Goal: Transaction & Acquisition: Purchase product/service

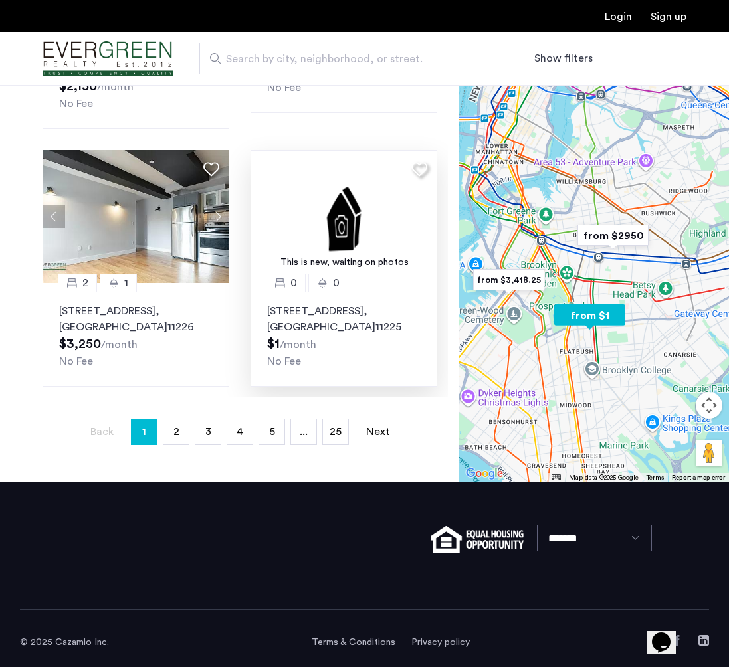
scroll to position [243, 0]
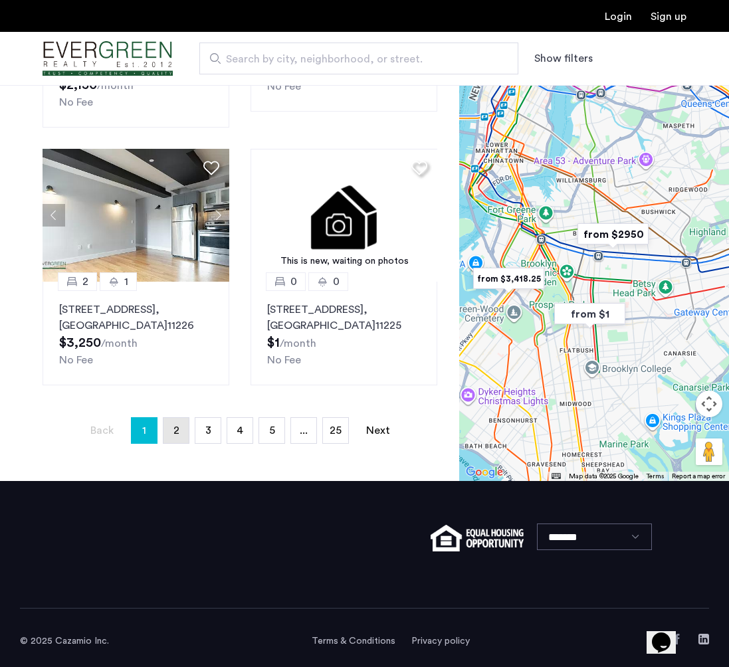
click at [171, 437] on link "page 2" at bounding box center [175, 430] width 25 height 25
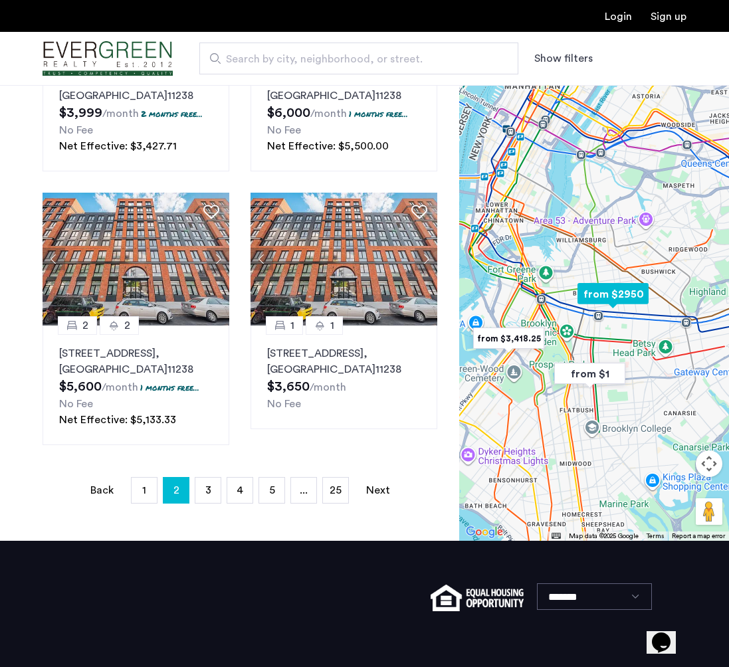
scroll to position [190, 0]
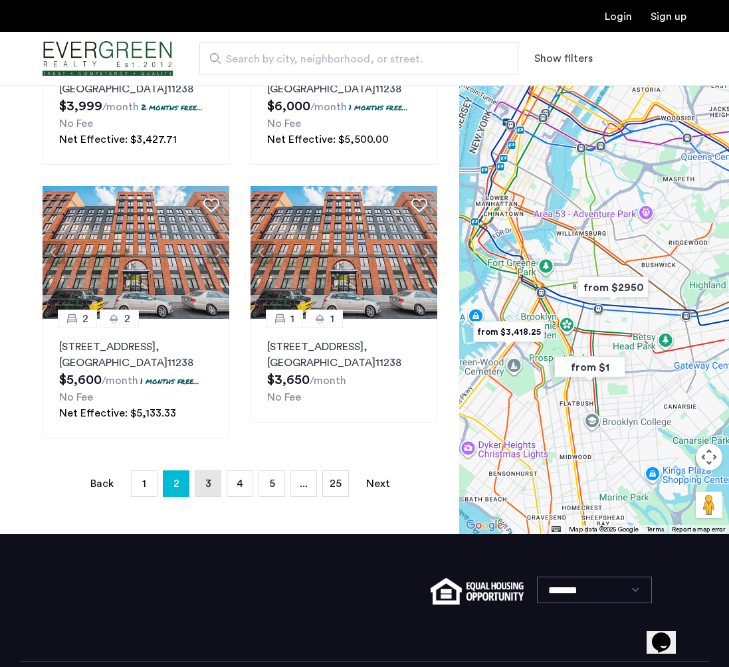
click at [217, 490] on link "page 3" at bounding box center [207, 483] width 25 height 25
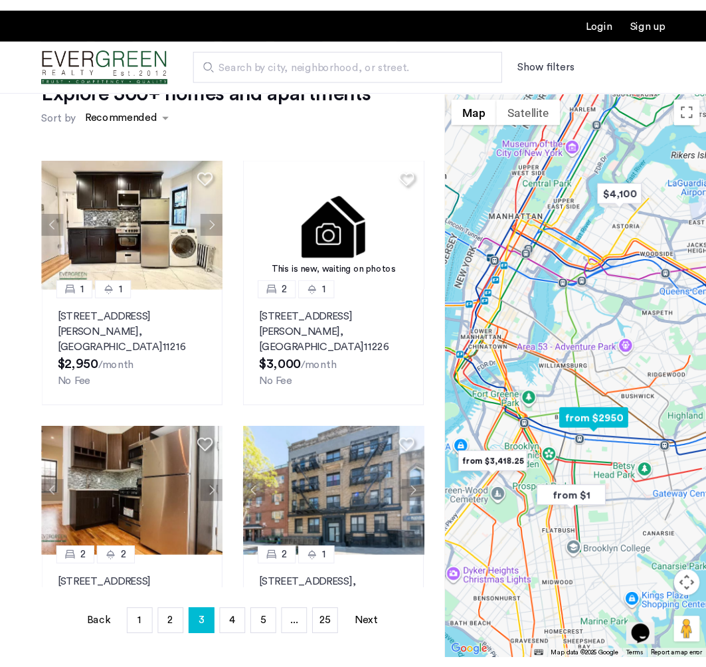
scroll to position [0, 0]
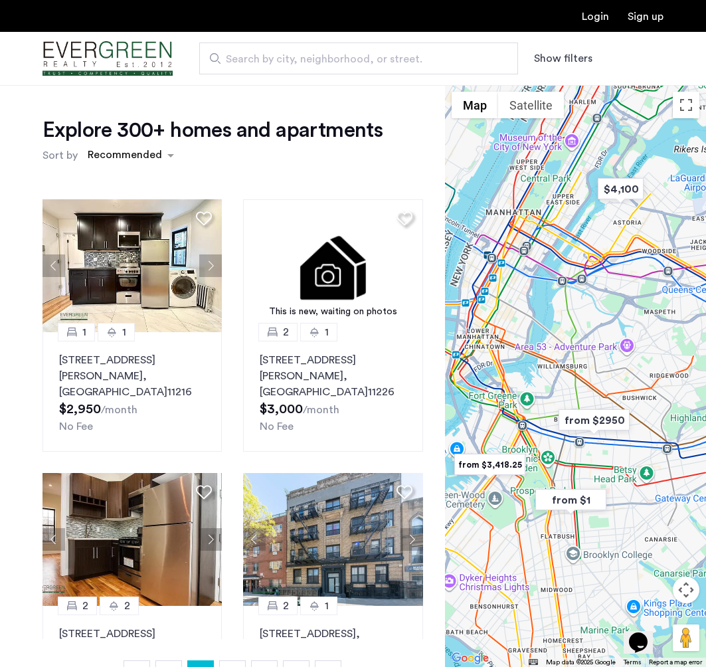
click at [580, 62] on button "Show filters" at bounding box center [563, 59] width 58 height 16
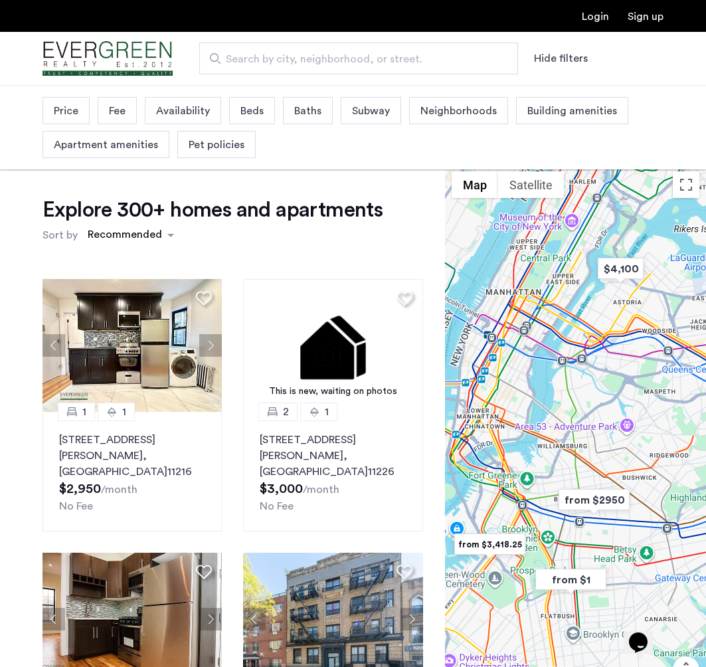
click at [68, 105] on span "Price" at bounding box center [66, 111] width 25 height 16
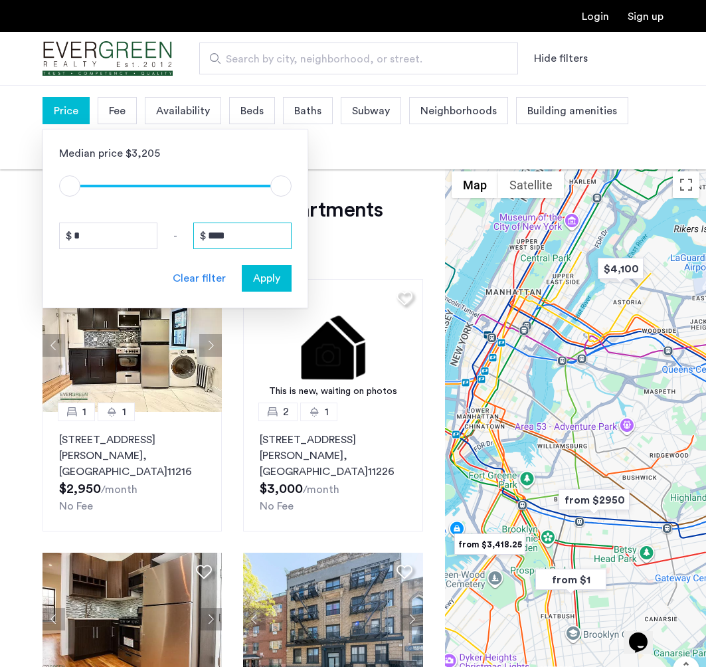
click at [240, 239] on input "****" at bounding box center [242, 236] width 98 height 27
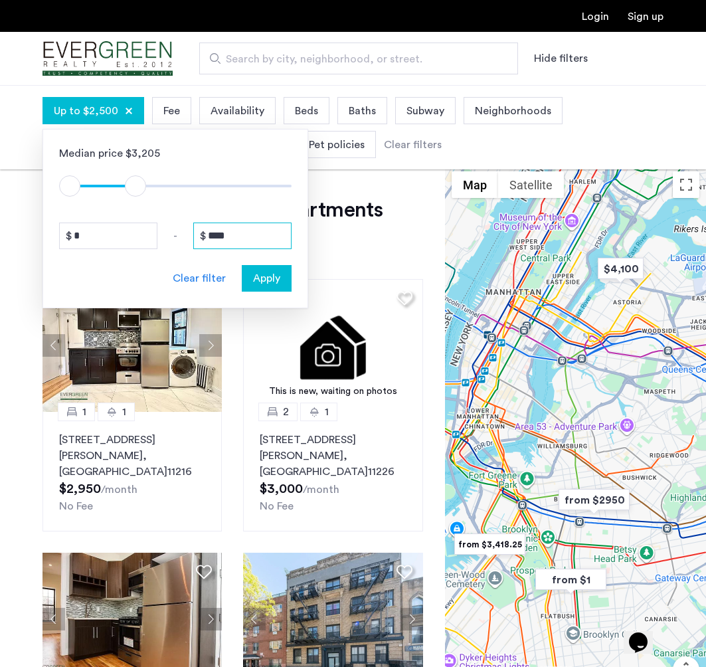
type input "****"
click at [259, 278] on span "Apply" at bounding box center [266, 278] width 27 height 16
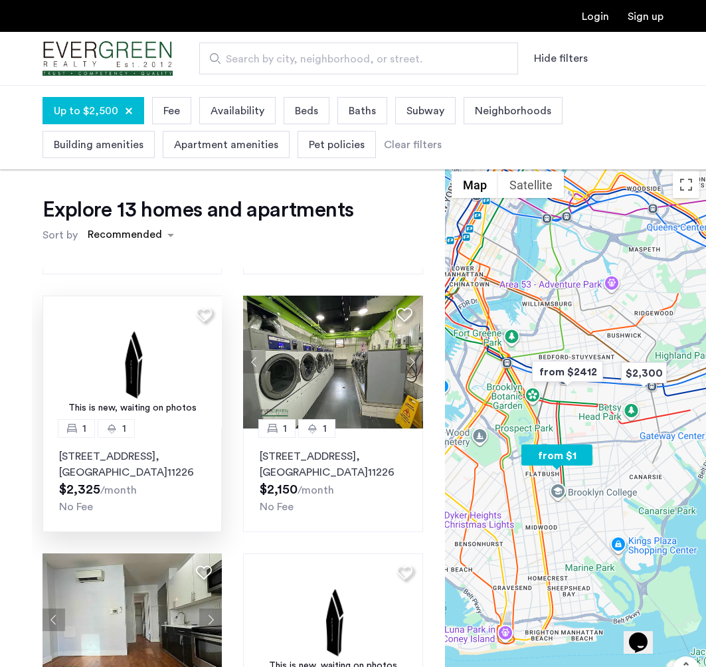
scroll to position [520, 0]
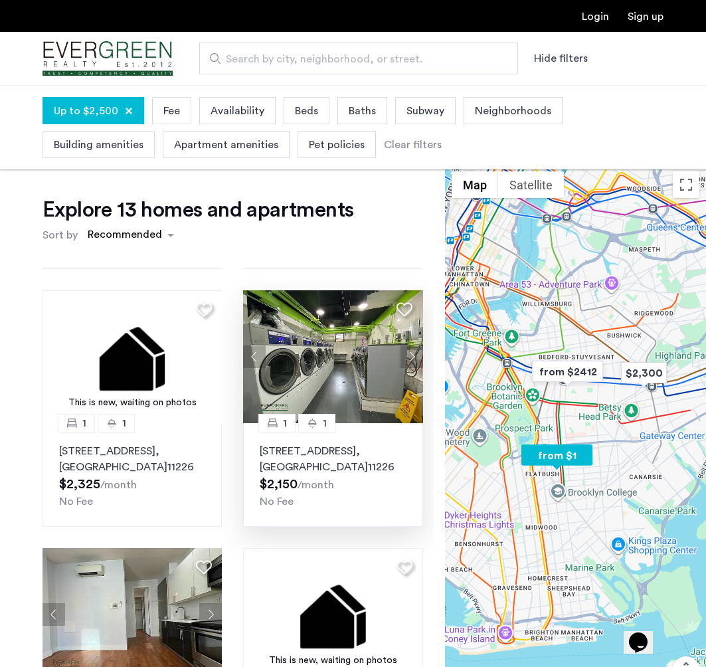
click at [409, 346] on button "Next apartment" at bounding box center [412, 357] width 23 height 23
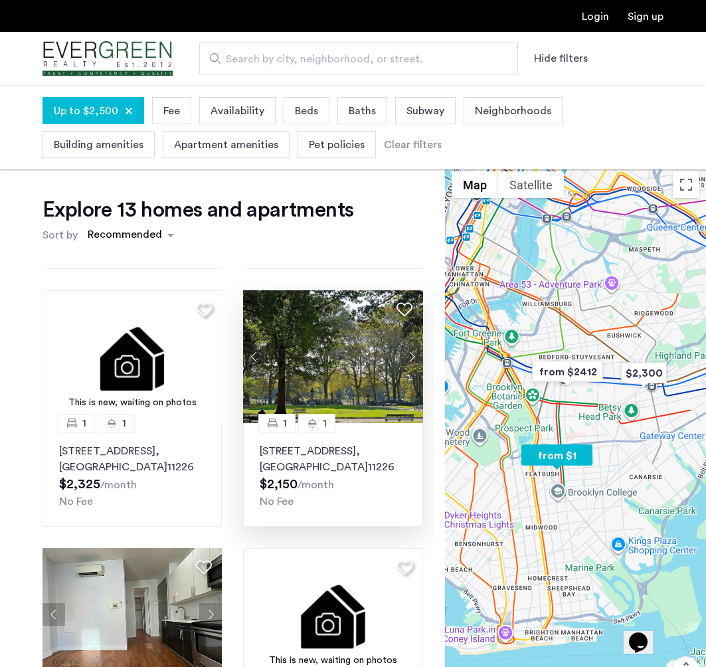
click at [409, 346] on button "Next apartment" at bounding box center [412, 357] width 23 height 23
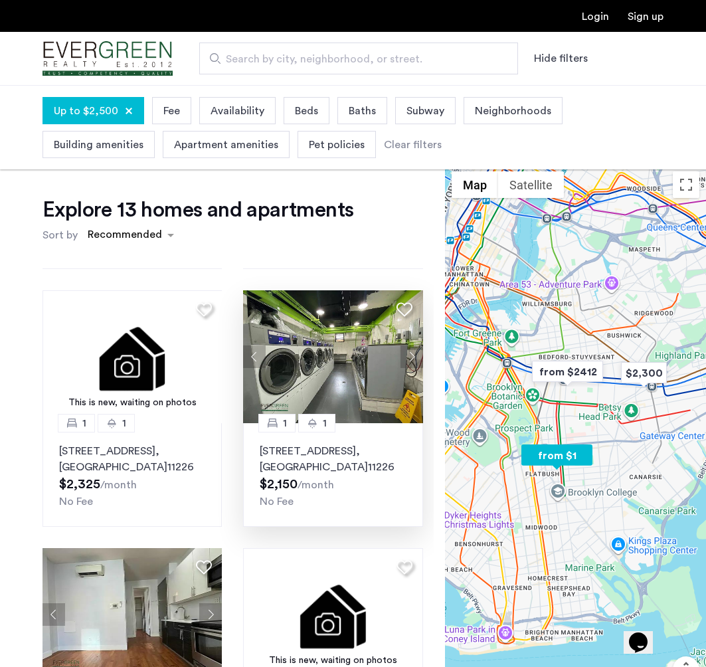
click at [409, 346] on button "Next apartment" at bounding box center [412, 357] width 23 height 23
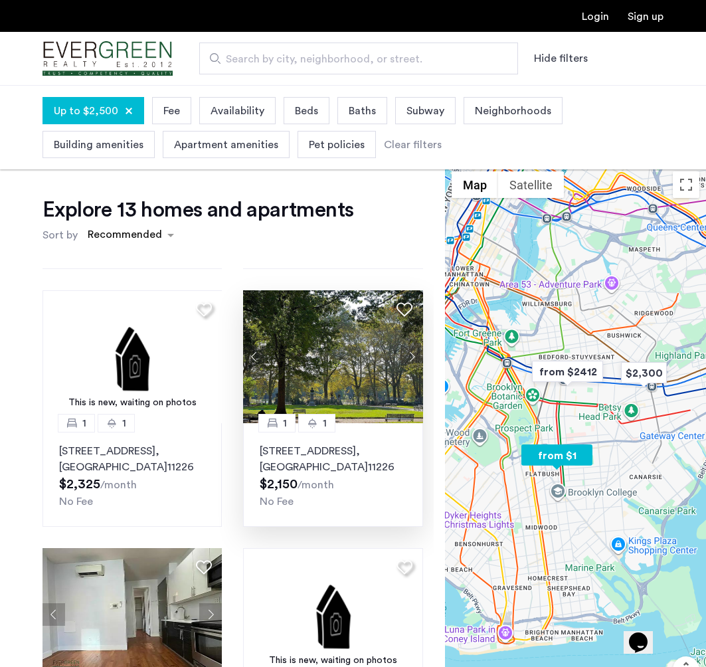
click at [409, 346] on button "Next apartment" at bounding box center [412, 357] width 23 height 23
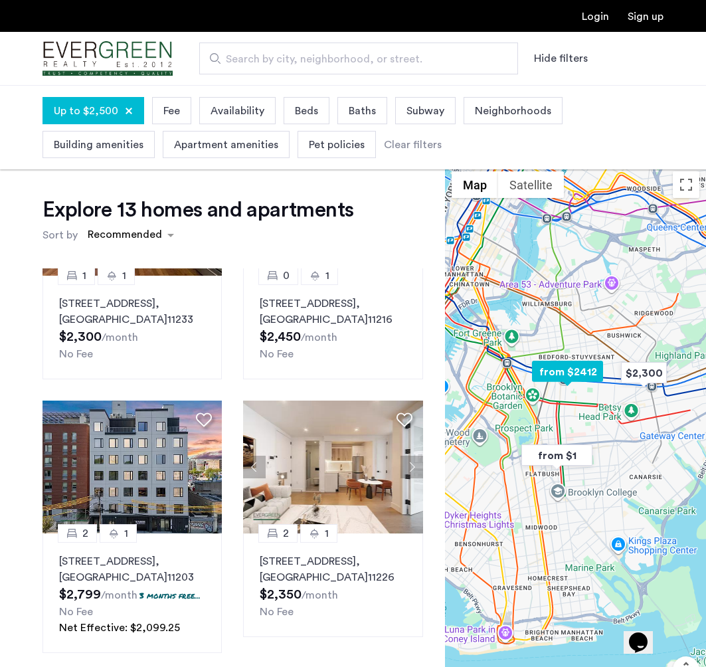
scroll to position [937, 0]
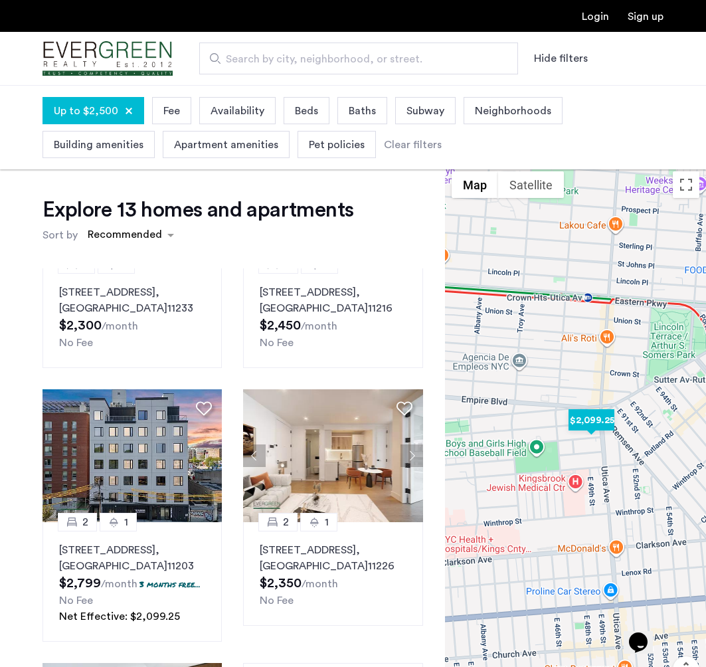
click at [591, 422] on img "$2,099.25" at bounding box center [592, 420] width 56 height 30
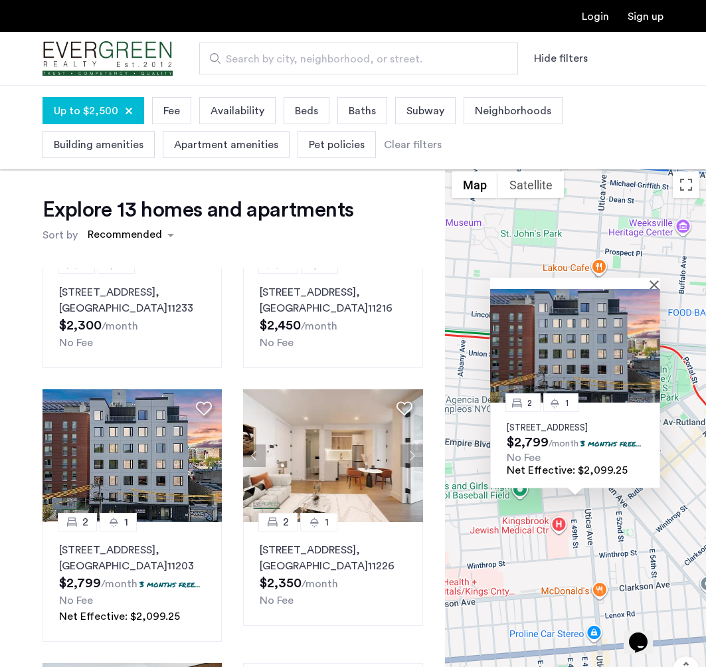
click at [556, 334] on img at bounding box center [575, 346] width 170 height 114
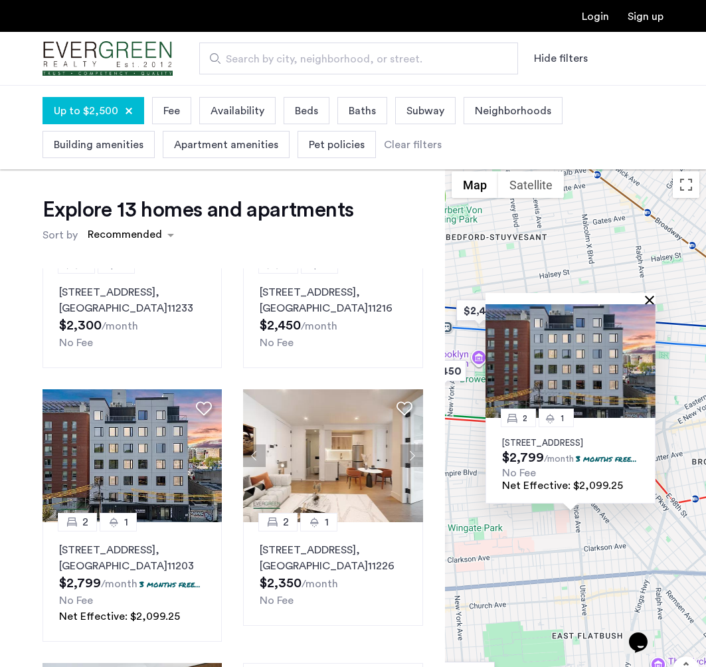
click at [651, 295] on button "Close" at bounding box center [652, 299] width 9 height 9
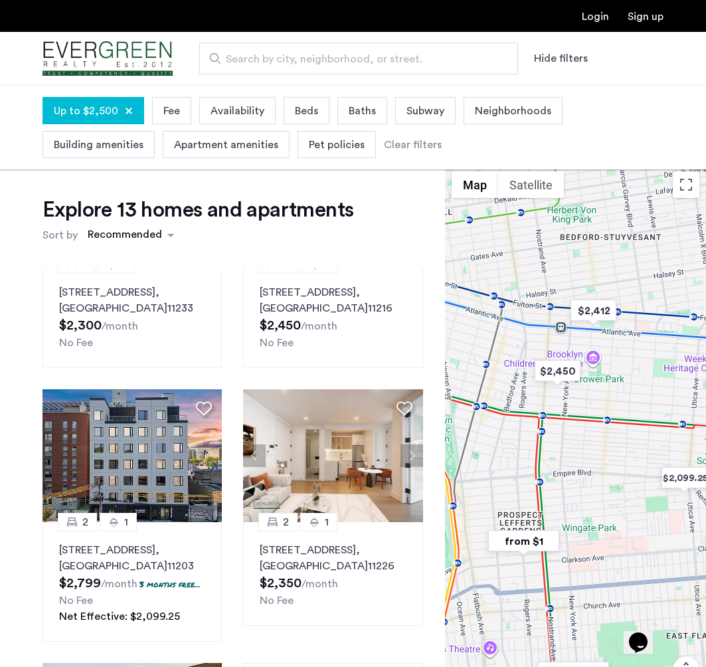
drag, startPoint x: 486, startPoint y: 348, endPoint x: 611, endPoint y: 348, distance: 124.9
click at [611, 348] on div at bounding box center [575, 456] width 261 height 582
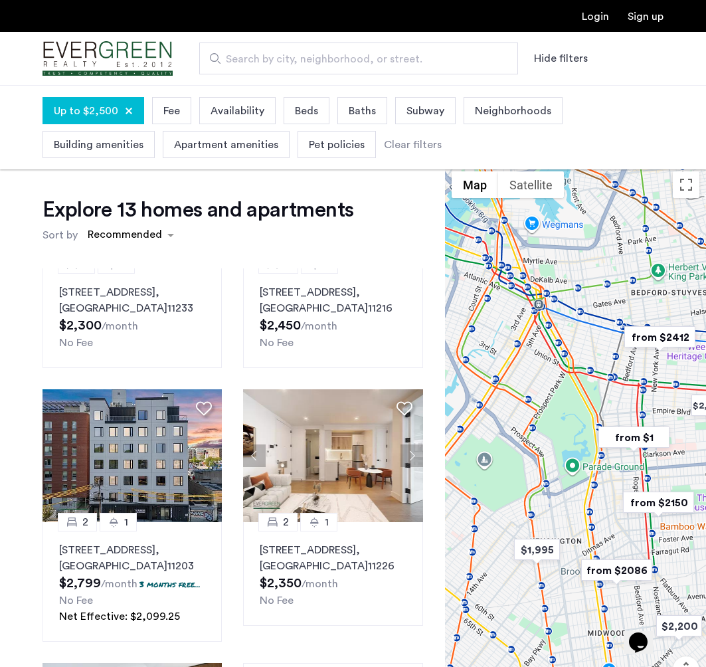
drag, startPoint x: 494, startPoint y: 481, endPoint x: 604, endPoint y: 381, distance: 148.7
click at [604, 381] on div at bounding box center [575, 456] width 261 height 582
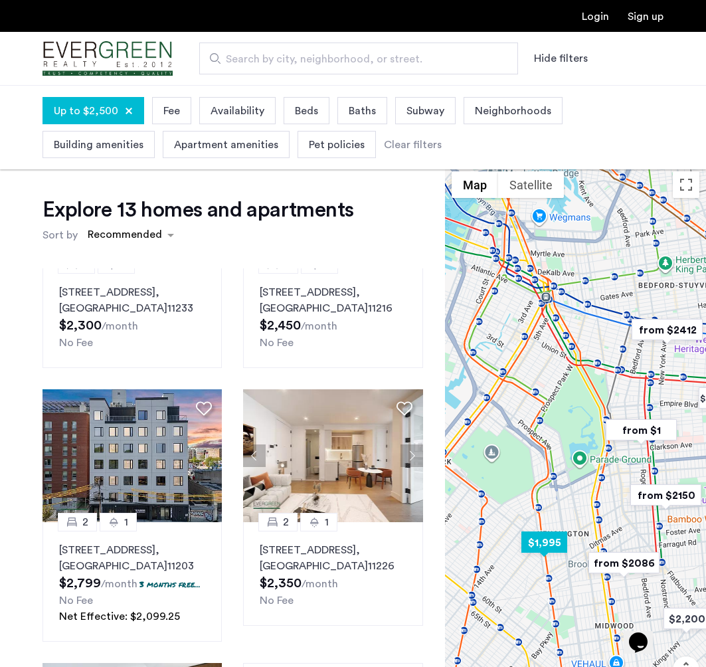
click at [546, 552] on img "$1,995" at bounding box center [544, 543] width 56 height 30
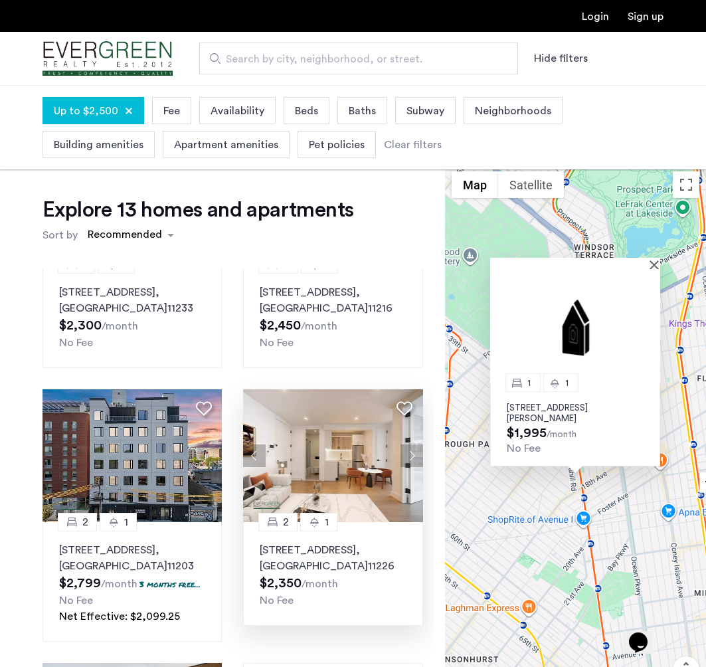
scroll to position [1113, 0]
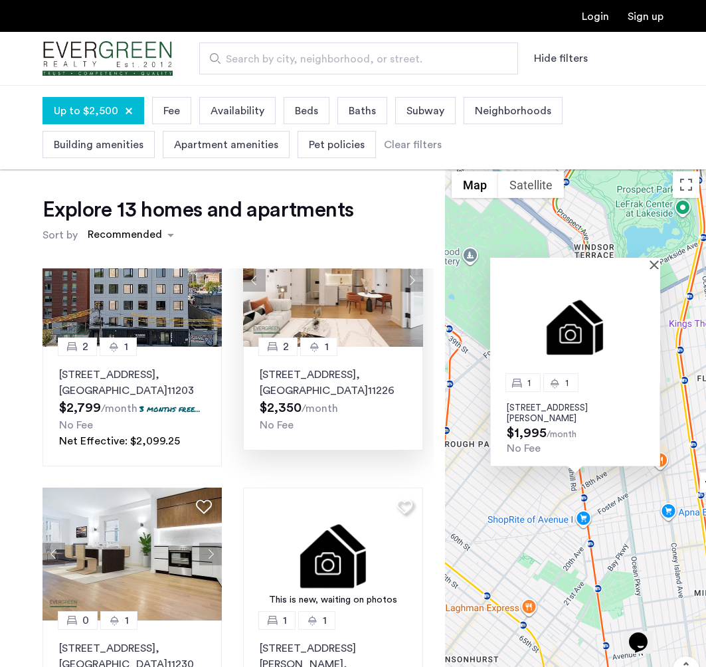
click at [344, 390] on div "282 East 32nd Street, Unit 4C, Brooklyn , NY 11226 $2,350 /month No Fee" at bounding box center [333, 400] width 146 height 66
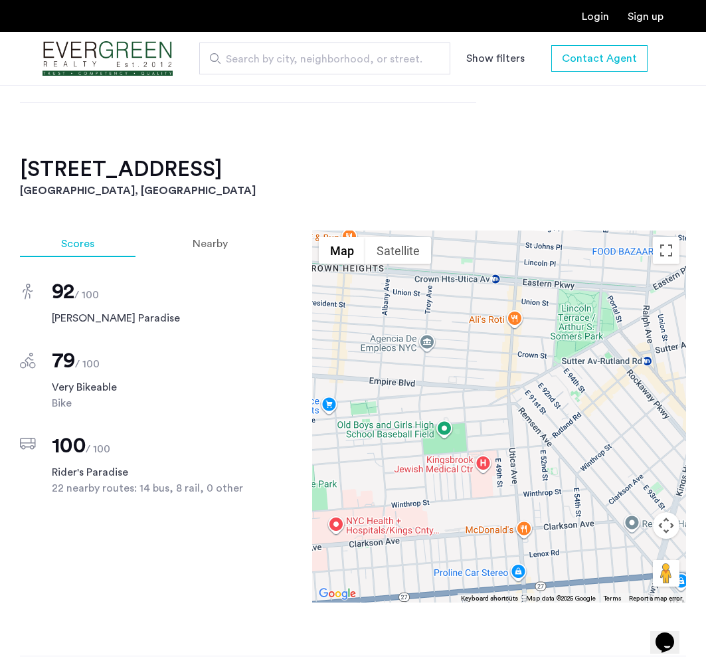
scroll to position [1041, 0]
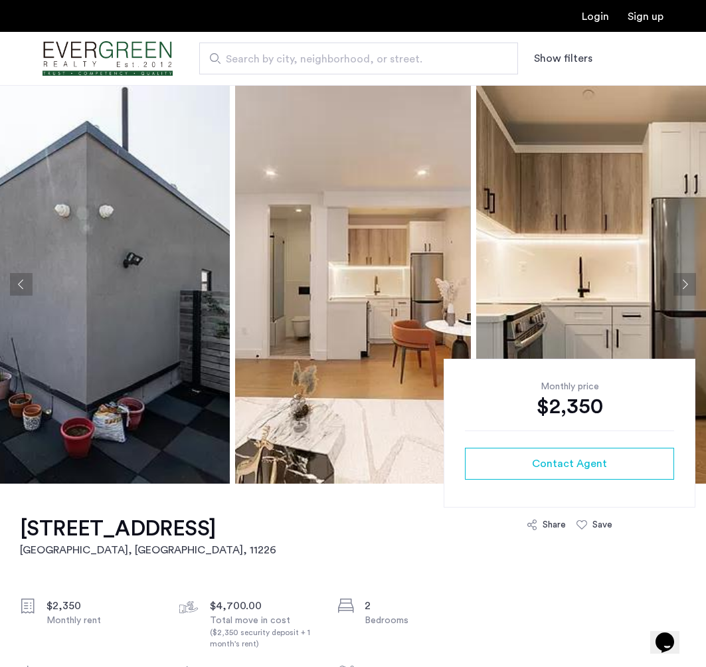
click at [14, 284] on button "Previous apartment" at bounding box center [21, 284] width 23 height 23
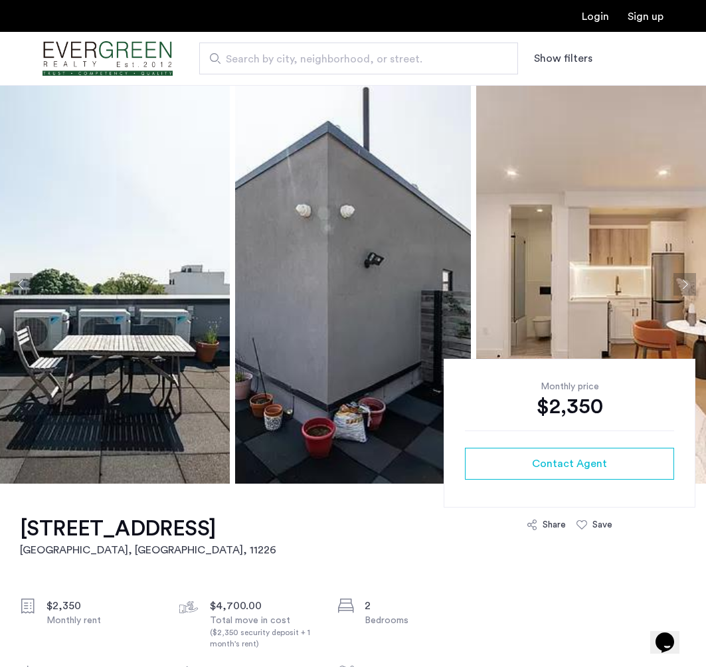
click at [22, 283] on button "Previous apartment" at bounding box center [21, 284] width 23 height 23
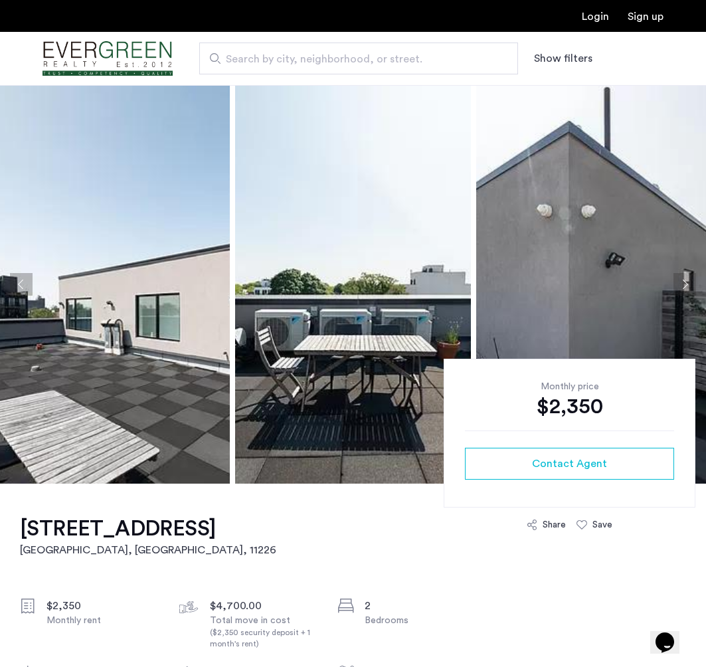
click at [22, 283] on button "Previous apartment" at bounding box center [21, 284] width 23 height 23
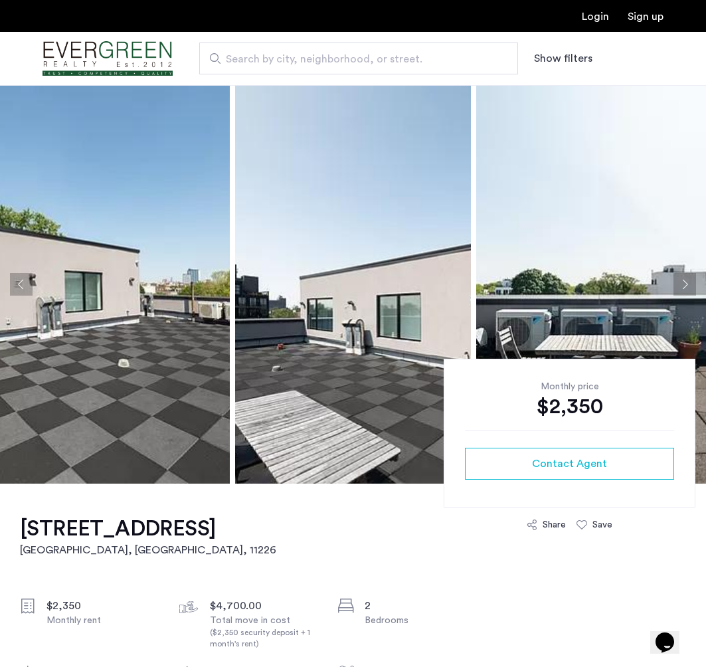
click at [22, 283] on button "Previous apartment" at bounding box center [21, 284] width 23 height 23
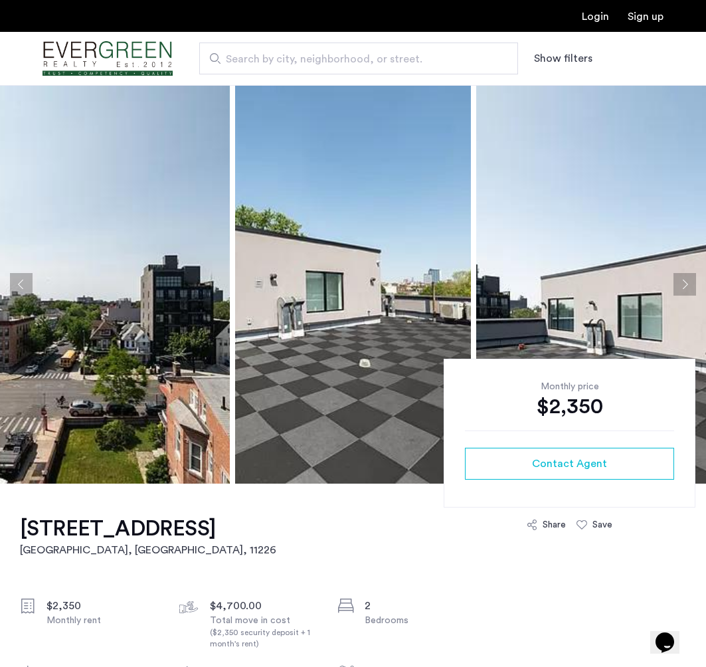
click at [22, 283] on button "Previous apartment" at bounding box center [21, 284] width 23 height 23
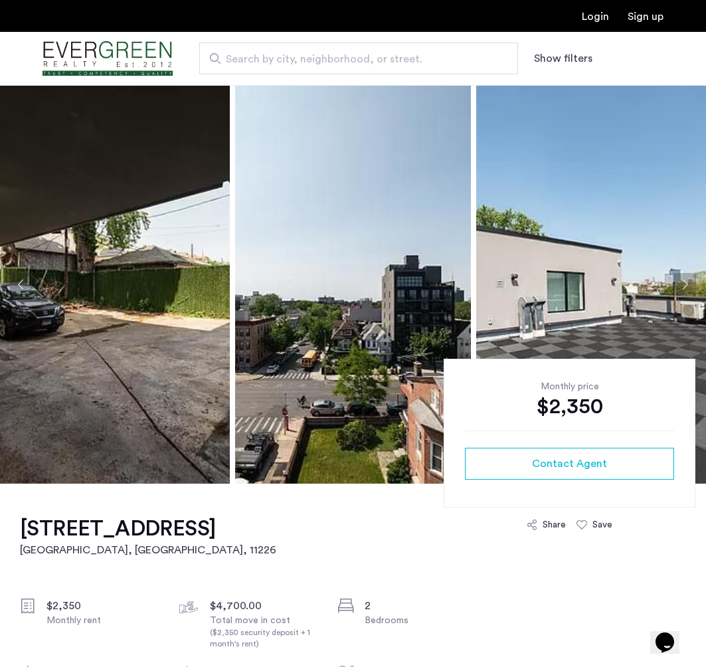
click at [22, 283] on button "Previous apartment" at bounding box center [21, 284] width 23 height 23
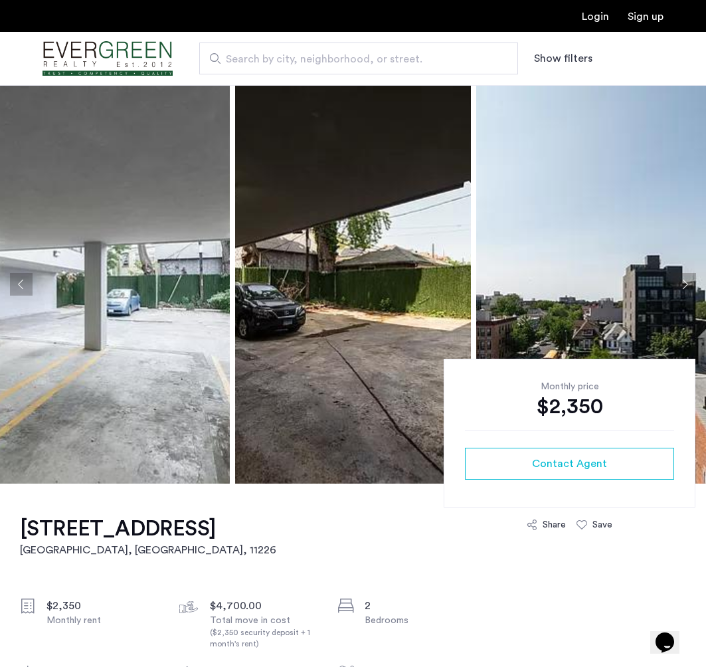
click at [22, 283] on button "Previous apartment" at bounding box center [21, 284] width 23 height 23
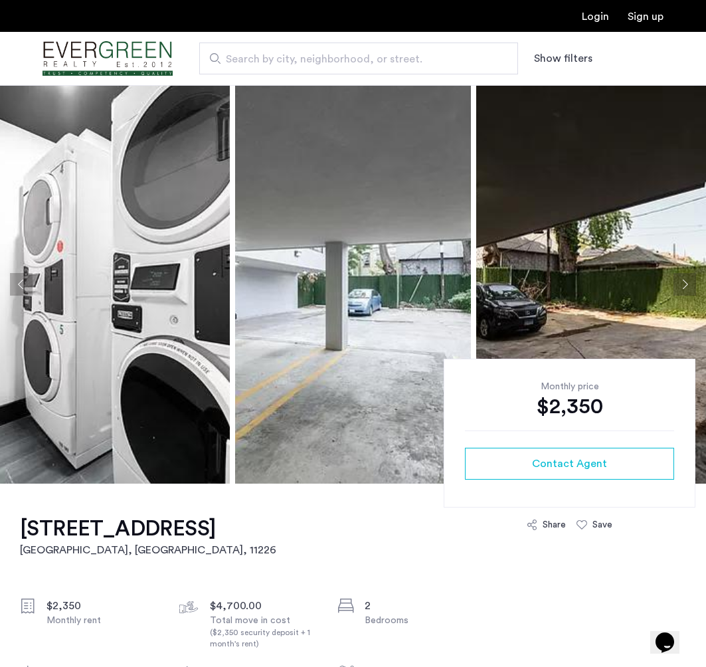
click at [22, 283] on button "Previous apartment" at bounding box center [21, 284] width 23 height 23
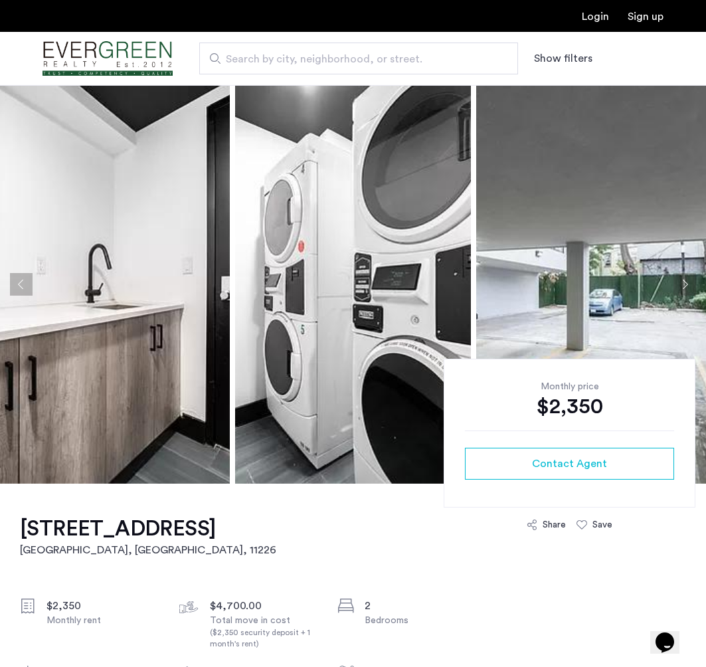
click at [22, 283] on button "Previous apartment" at bounding box center [21, 284] width 23 height 23
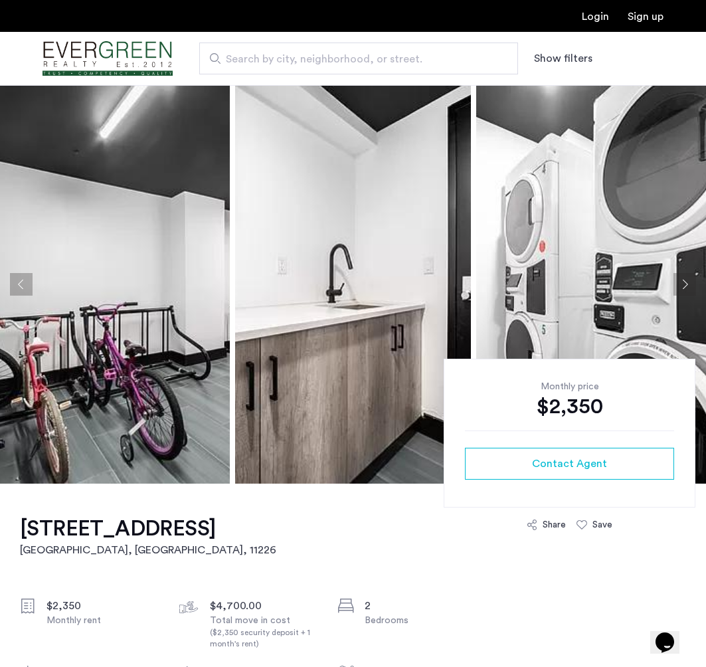
click at [22, 283] on button "Previous apartment" at bounding box center [21, 284] width 23 height 23
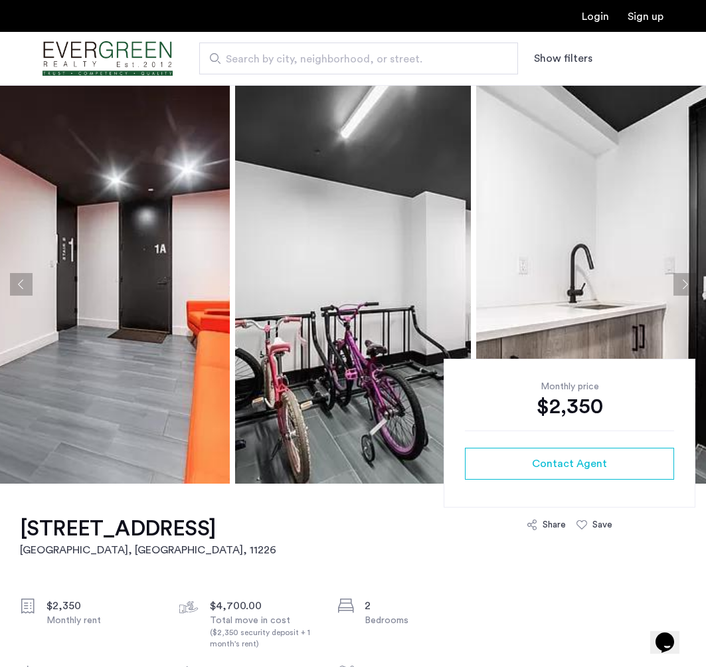
click at [22, 283] on button "Previous apartment" at bounding box center [21, 284] width 23 height 23
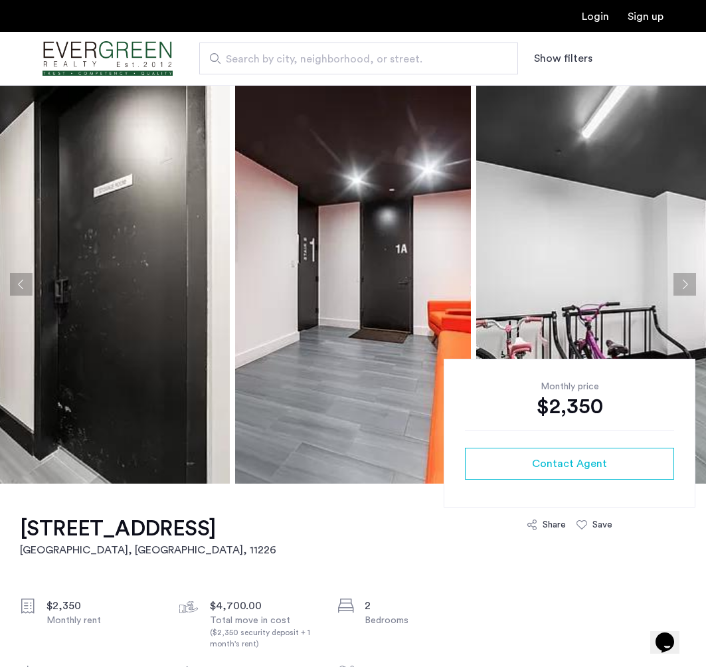
click at [22, 283] on button "Previous apartment" at bounding box center [21, 284] width 23 height 23
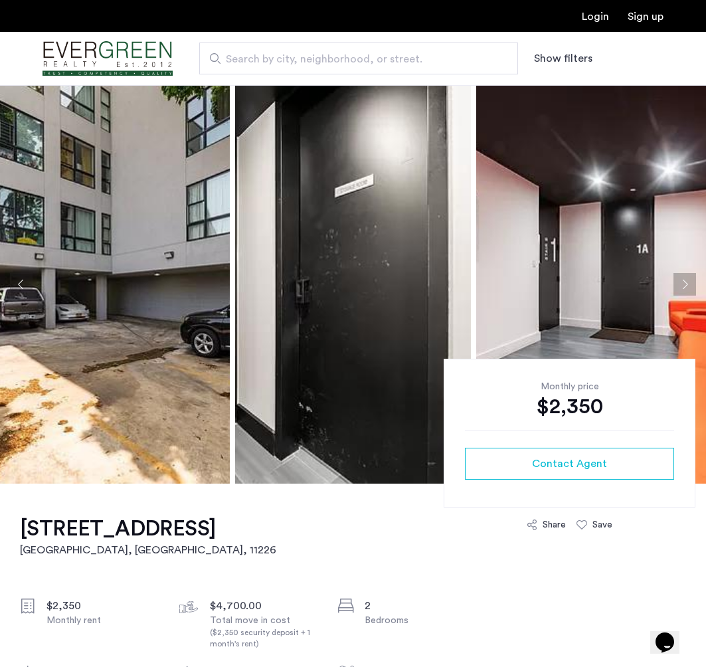
click at [22, 283] on button "Previous apartment" at bounding box center [21, 284] width 23 height 23
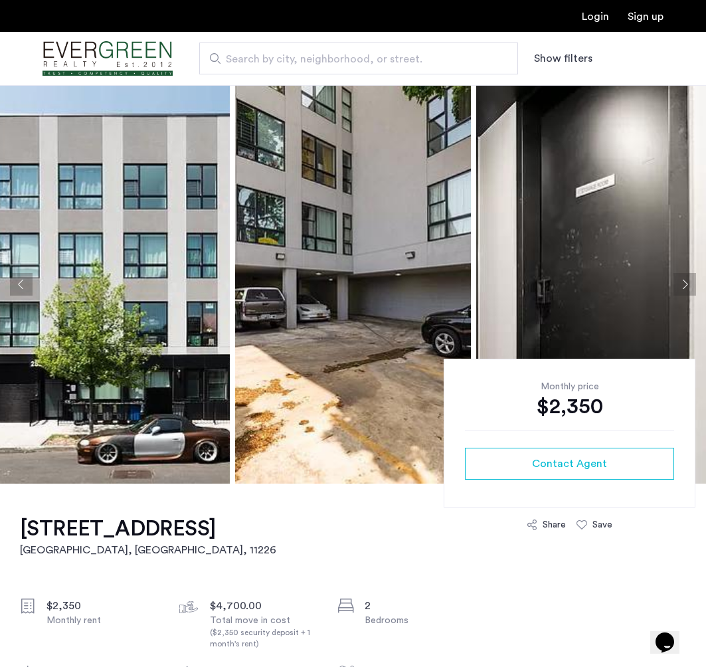
click at [22, 283] on button "Previous apartment" at bounding box center [21, 284] width 23 height 23
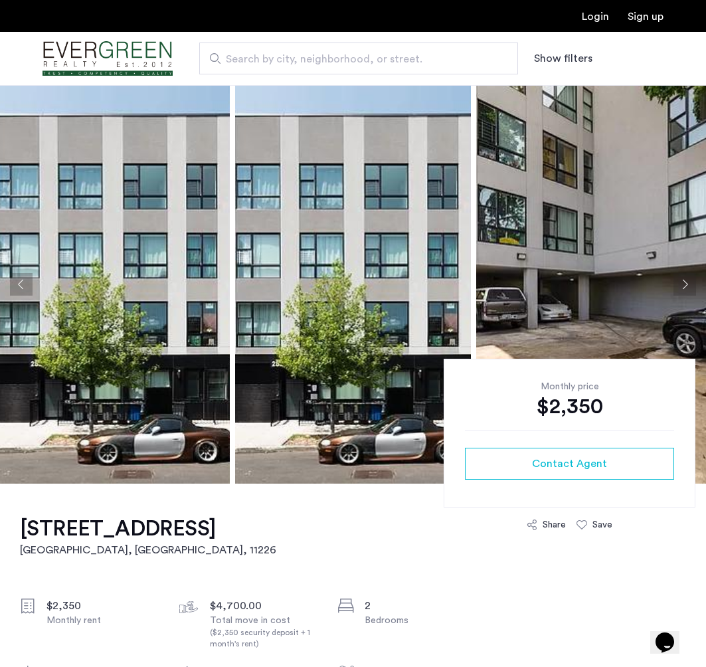
click at [22, 283] on button "Previous apartment" at bounding box center [21, 284] width 23 height 23
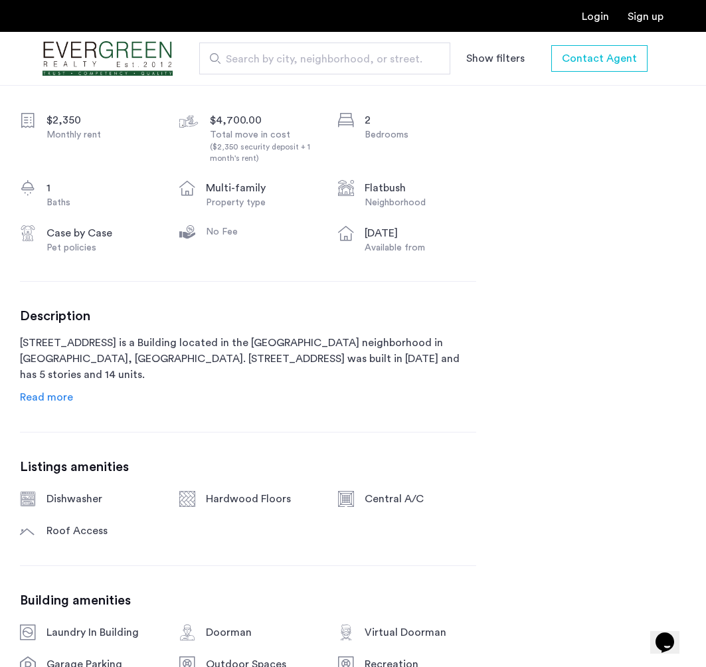
scroll to position [497, 0]
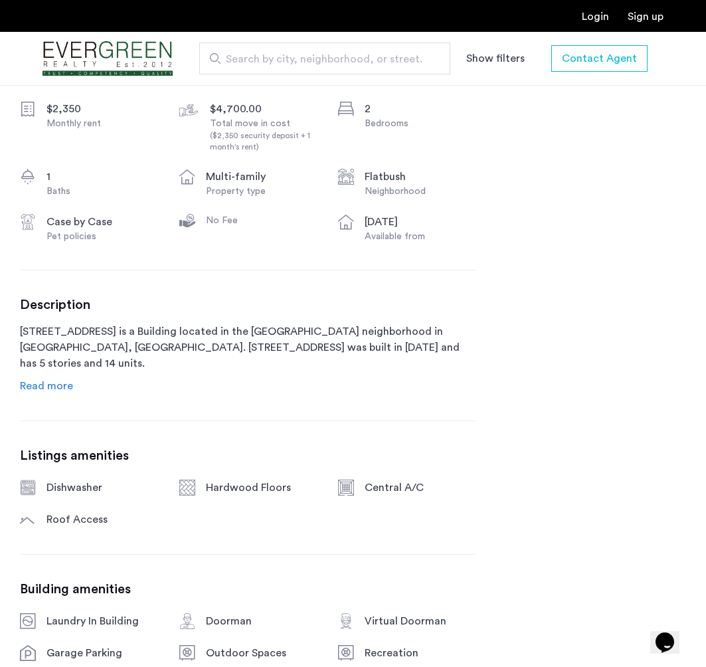
click at [54, 381] on span "Read more" at bounding box center [46, 386] width 53 height 11
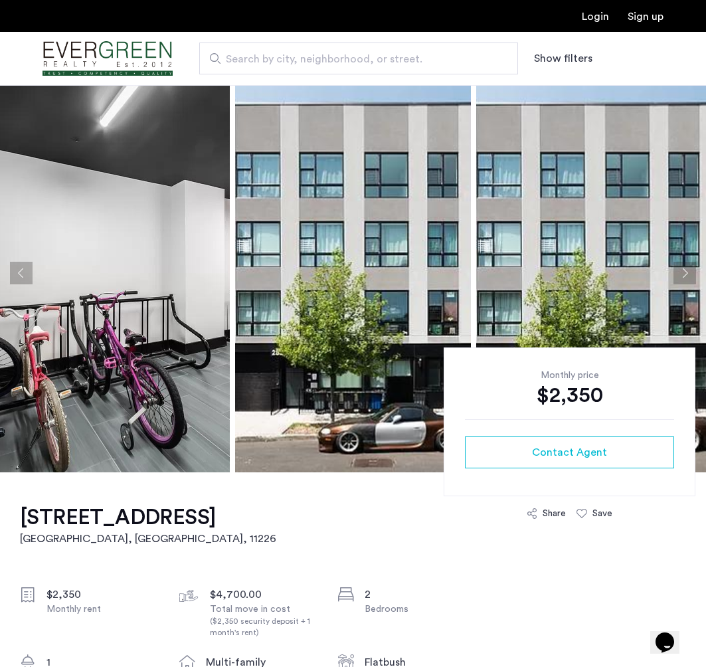
scroll to position [0, 0]
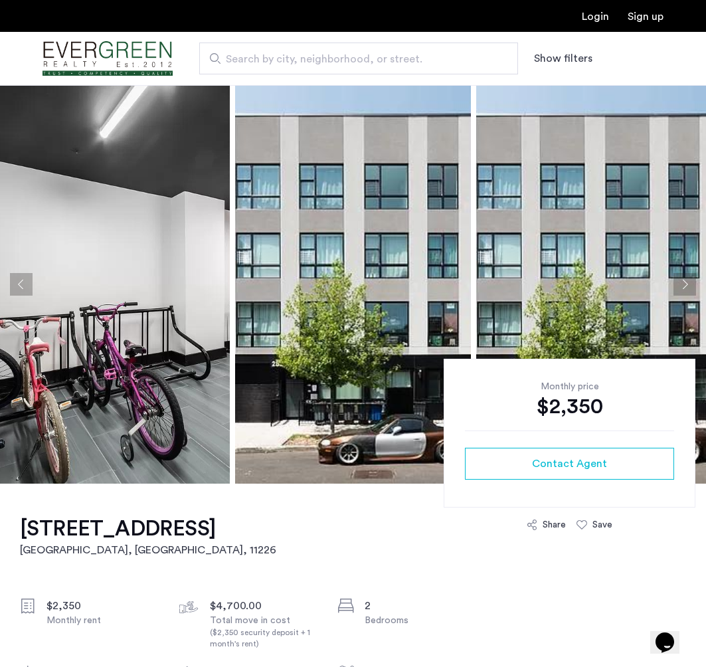
click at [673, 285] on img at bounding box center [595, 284] width 236 height 399
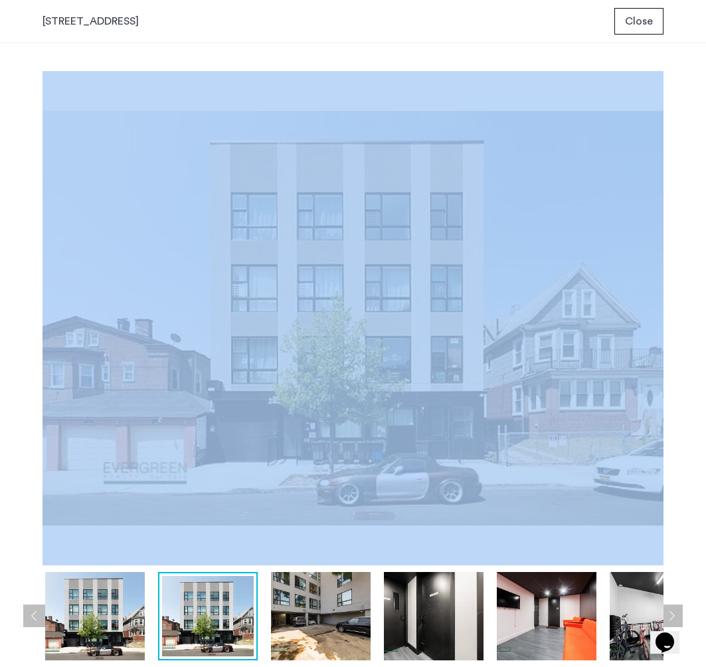
click at [673, 285] on div "prev next prev next" at bounding box center [353, 355] width 706 height 624
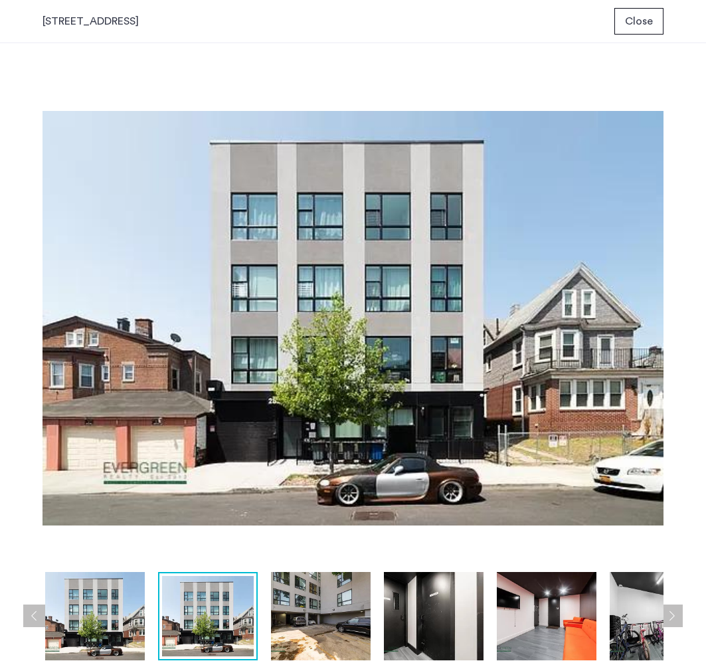
click at [125, 27] on div "[STREET_ADDRESS]" at bounding box center [91, 21] width 96 height 16
